Goal: Find contact information: Find contact information

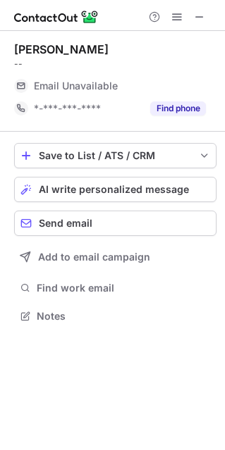
scroll to position [7, 7]
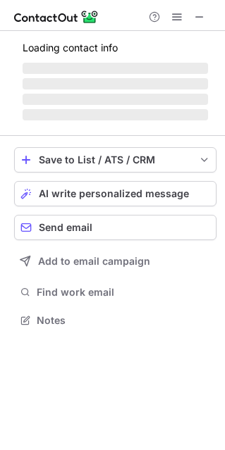
scroll to position [7, 7]
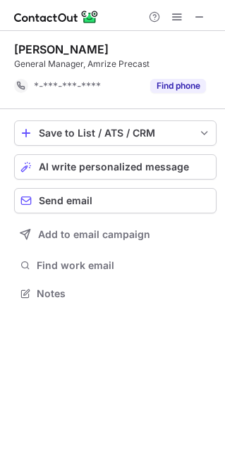
scroll to position [283, 225]
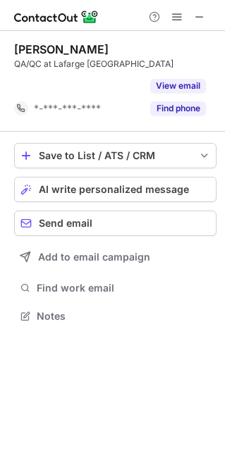
scroll to position [283, 225]
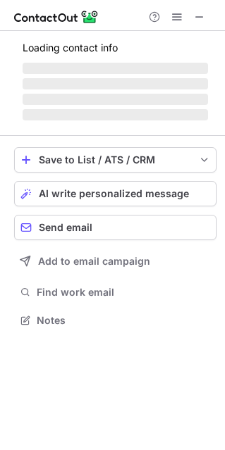
scroll to position [328, 225]
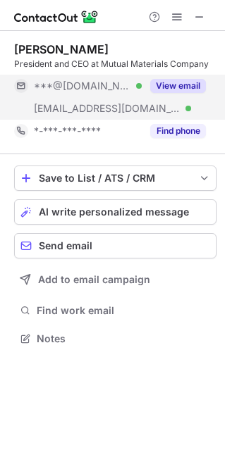
click at [168, 86] on button "View email" at bounding box center [178, 86] width 56 height 14
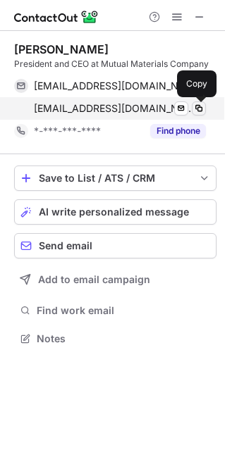
click at [202, 107] on span at bounding box center [198, 108] width 11 height 11
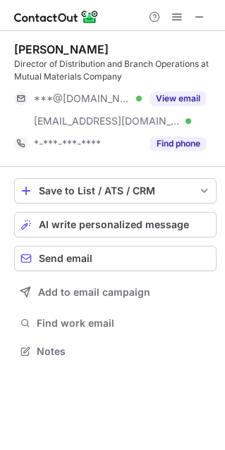
scroll to position [341, 225]
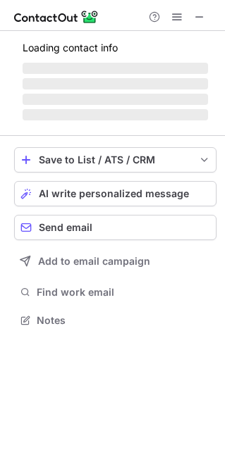
scroll to position [328, 225]
